Goal: Book appointment/travel/reservation

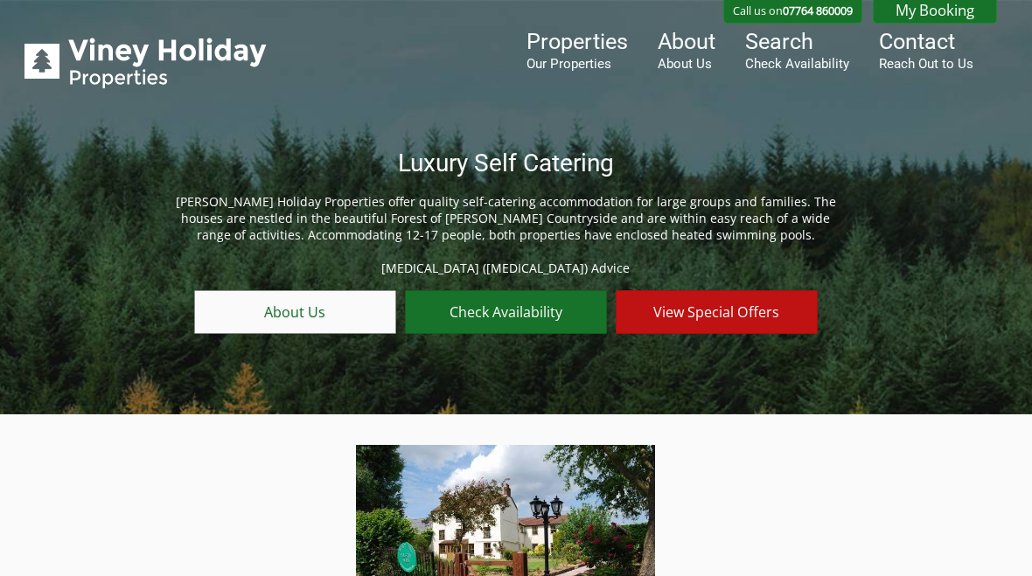
click at [523, 312] on link "Check Availability" at bounding box center [506, 312] width 202 height 44
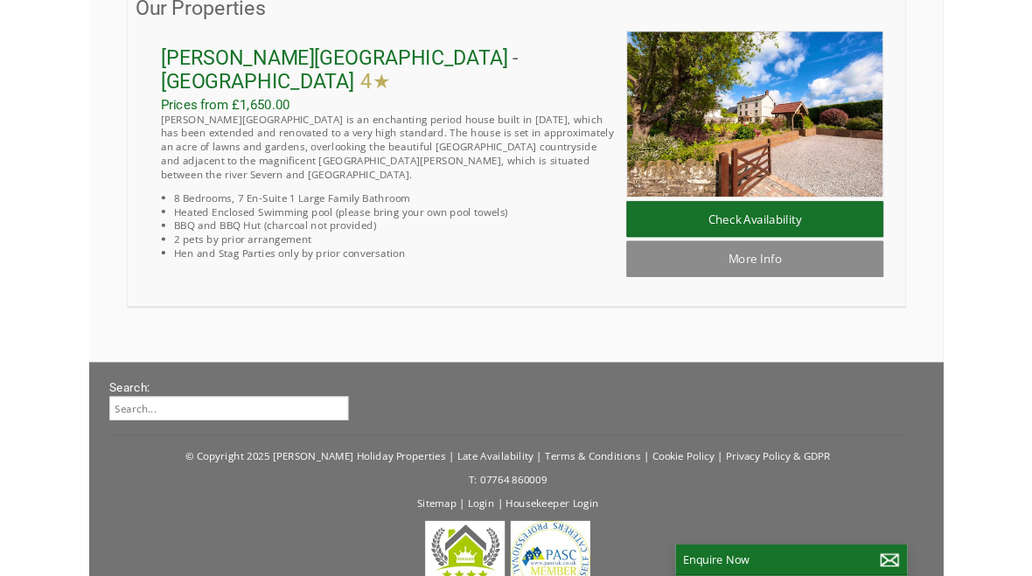
scroll to position [532, 0]
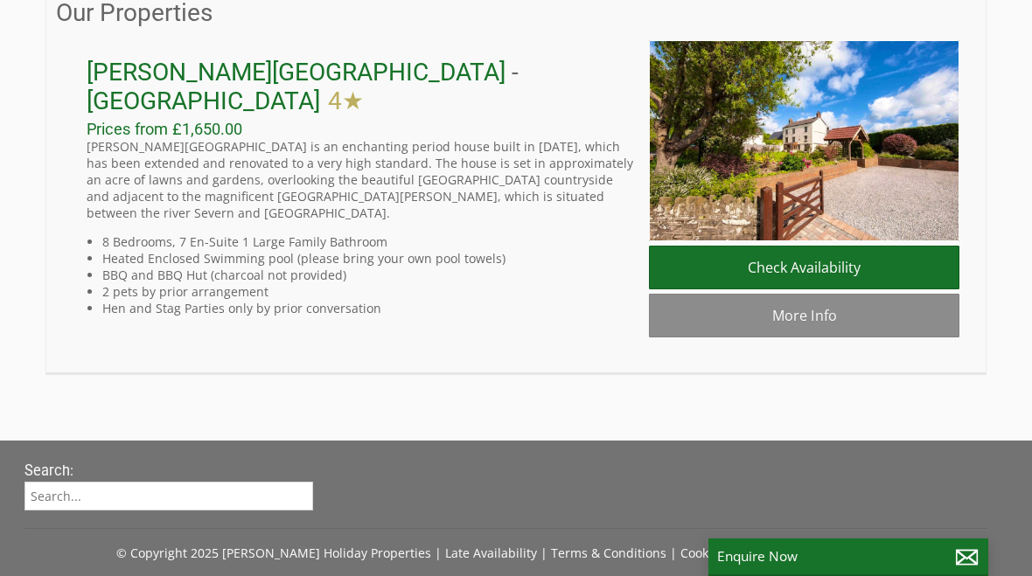
click at [808, 265] on link "Check Availability" at bounding box center [804, 268] width 310 height 44
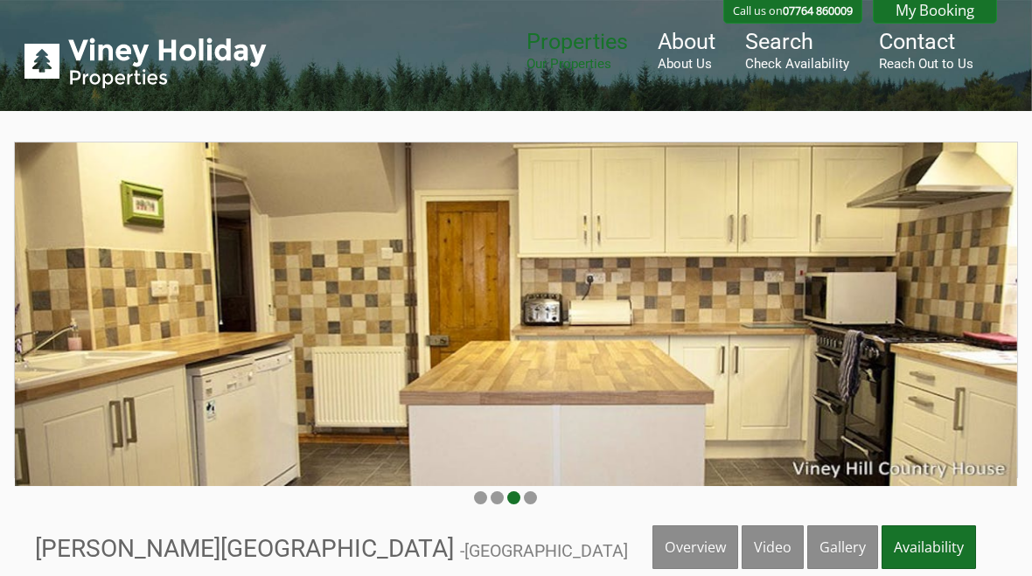
click at [848, 543] on link "Gallery" at bounding box center [842, 547] width 71 height 44
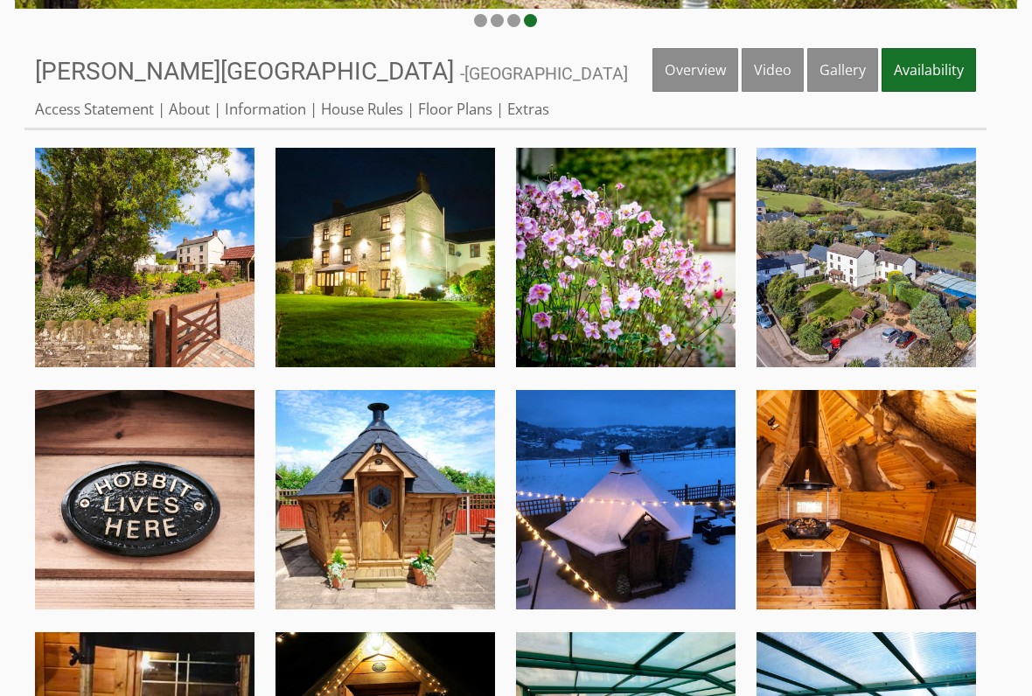
scroll to position [477, 0]
click at [419, 295] on img at bounding box center [384, 257] width 219 height 219
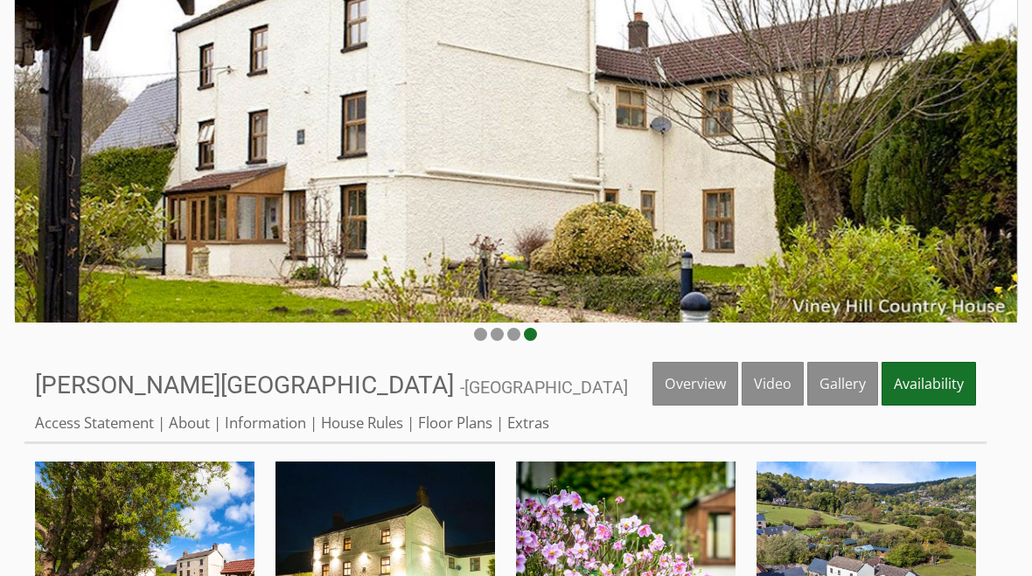
scroll to position [163, 0]
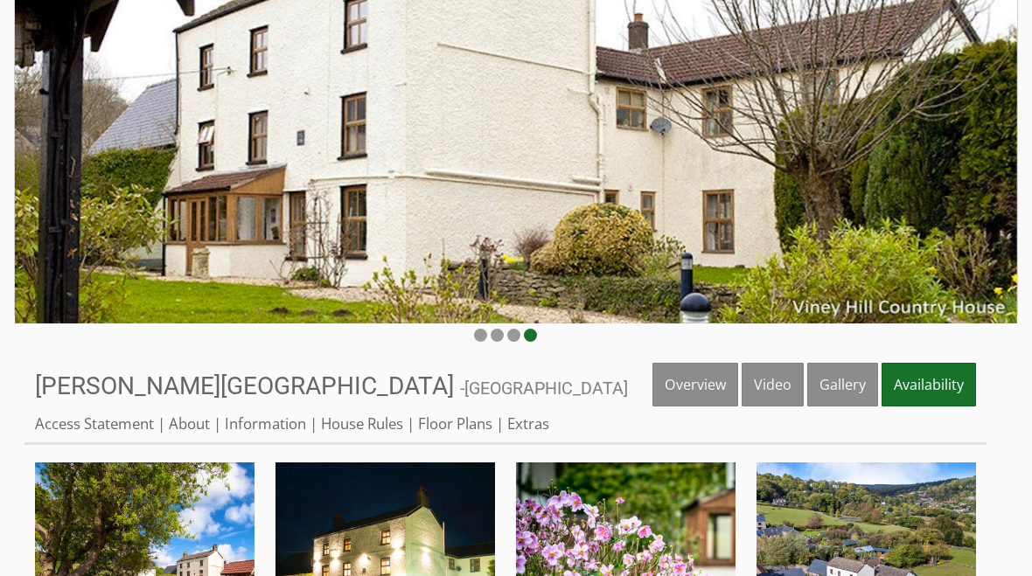
click at [717, 388] on link "Overview" at bounding box center [695, 385] width 86 height 44
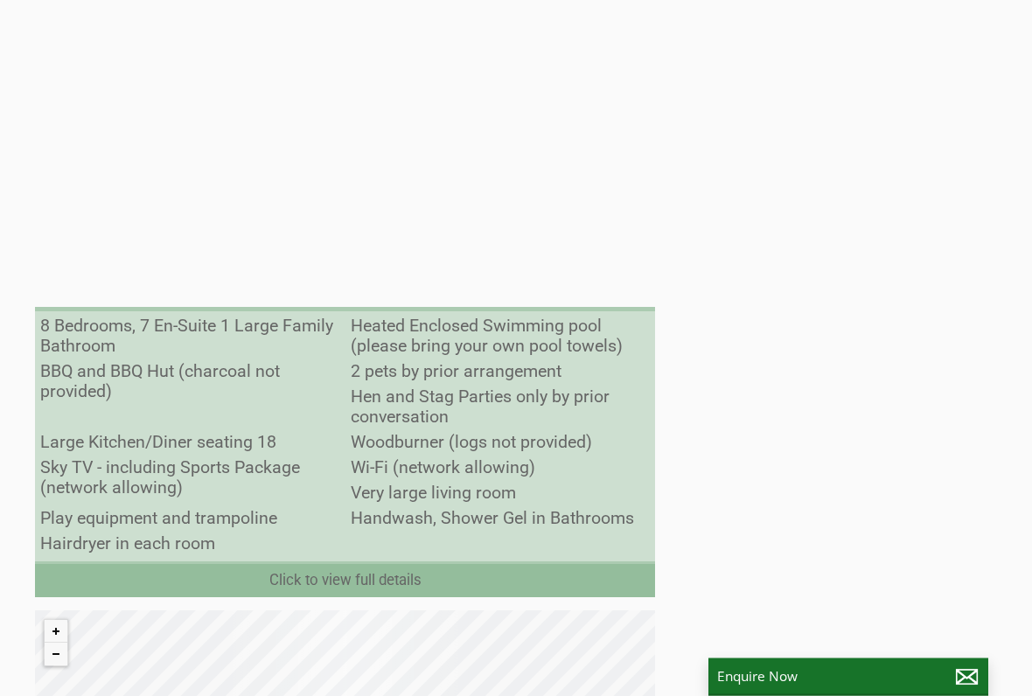
scroll to position [1156, 0]
